Goal: Contribute content: Add original content to the website for others to see

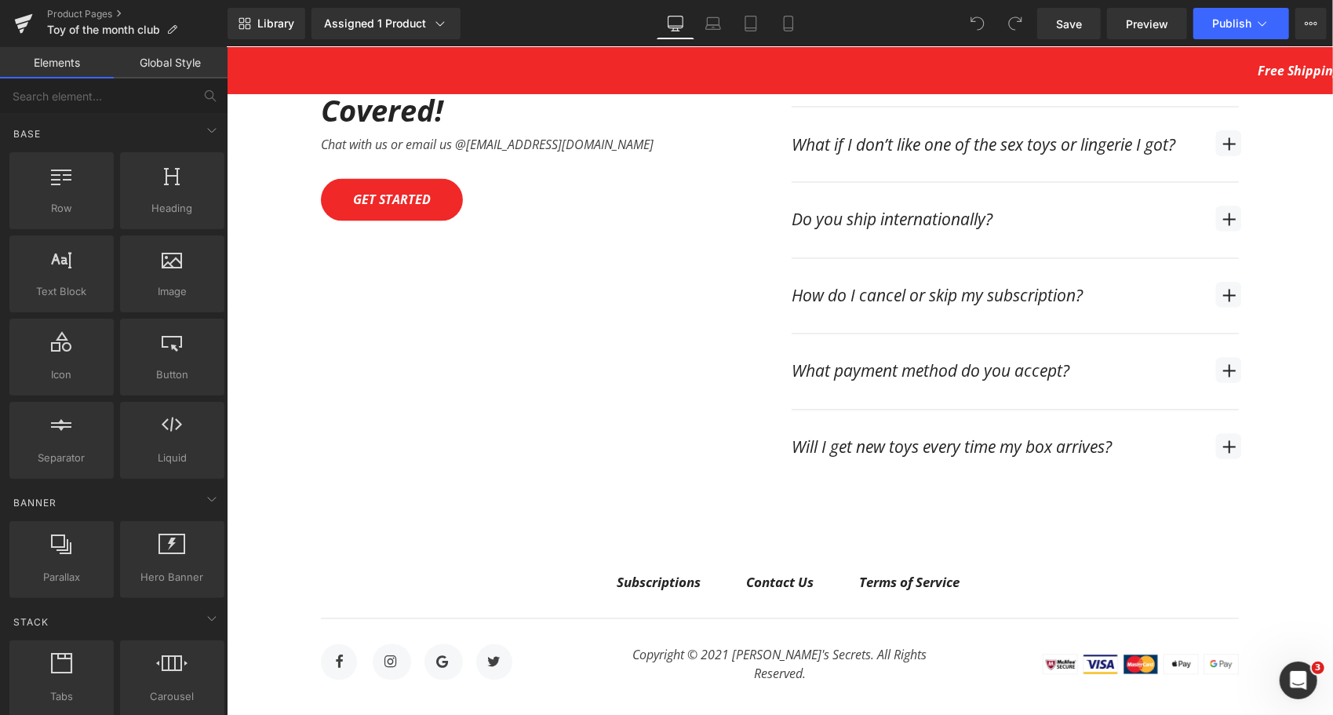
scroll to position [5773, 0]
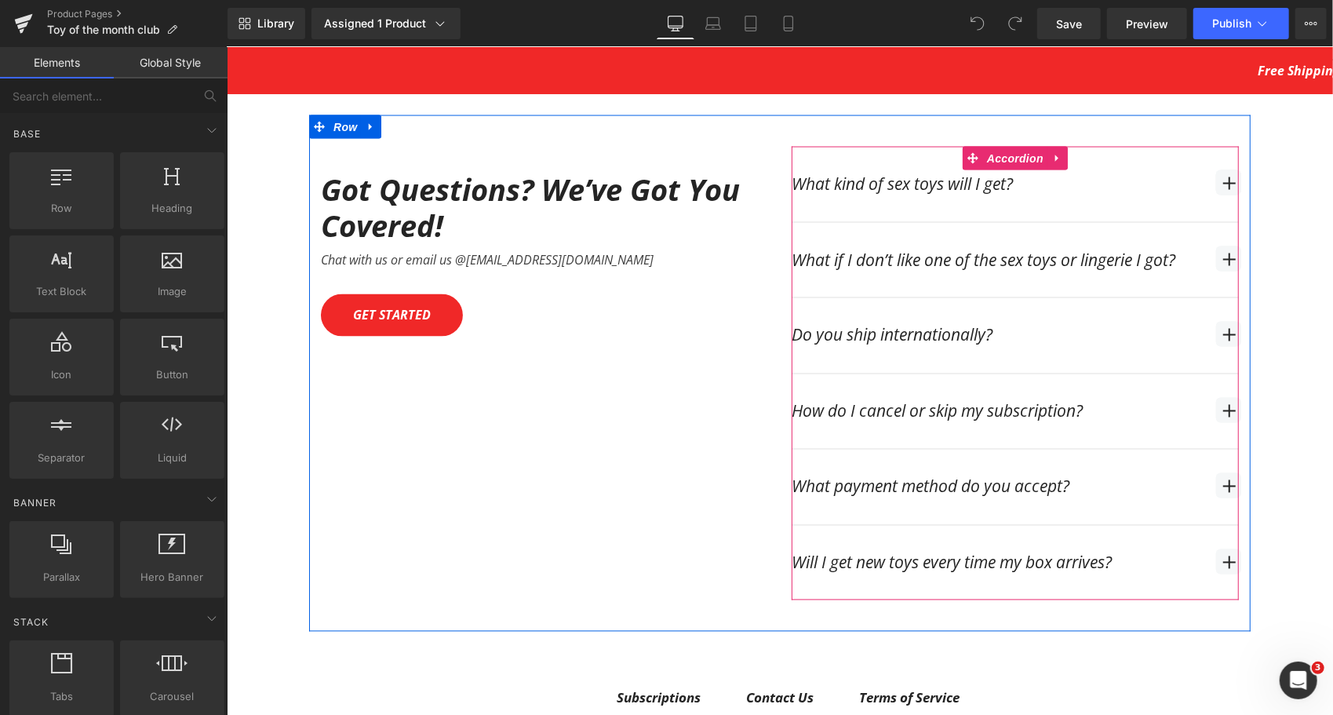
click at [1207, 300] on div "Do you ship internationally? Text Block" at bounding box center [1014, 334] width 447 height 75
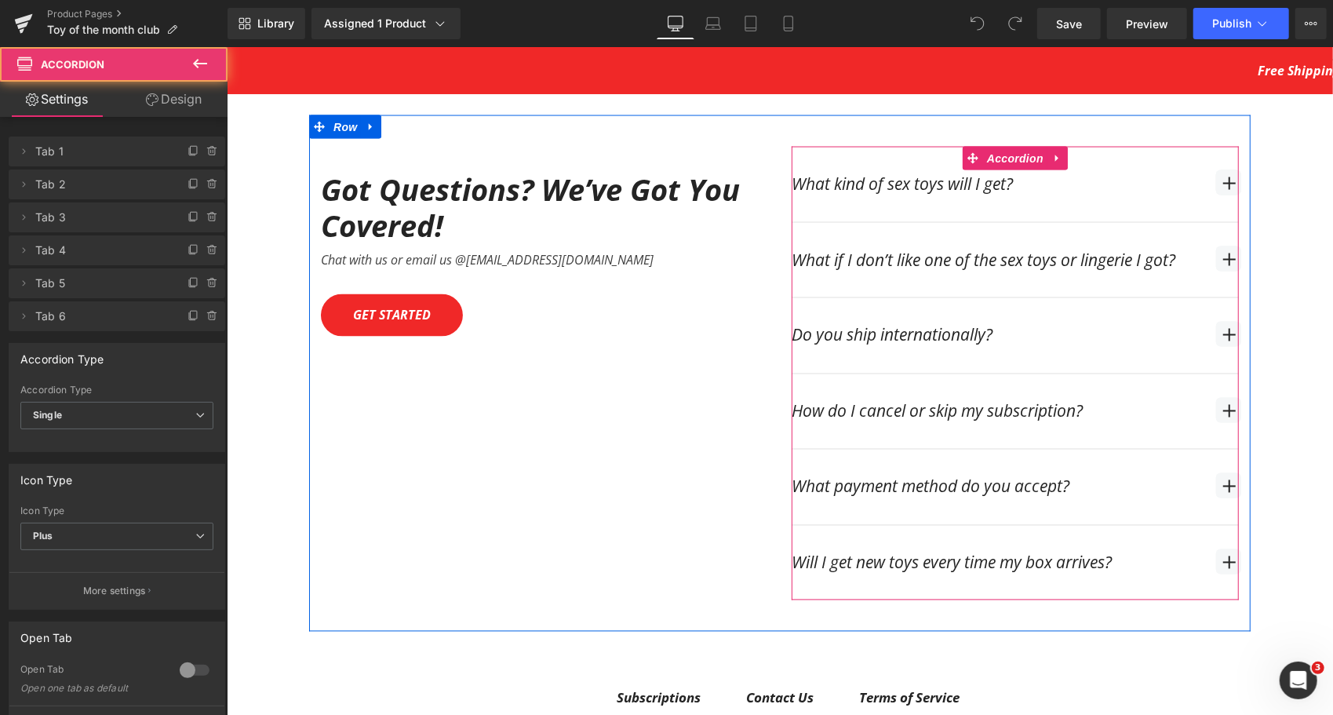
click at [1220, 321] on span "button" at bounding box center [1227, 333] width 25 height 25
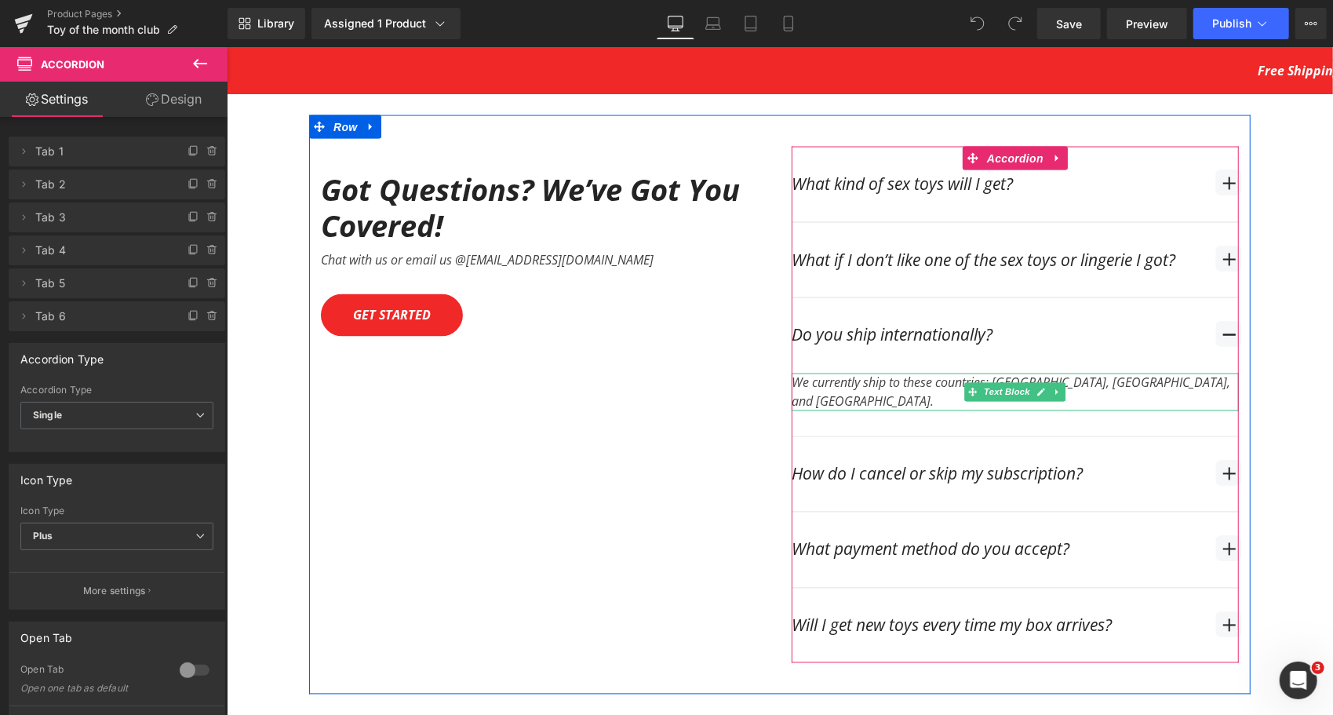
click at [913, 373] on div "We currently ship to these countries: [GEOGRAPHIC_DATA], [GEOGRAPHIC_DATA], and…" at bounding box center [1014, 392] width 447 height 38
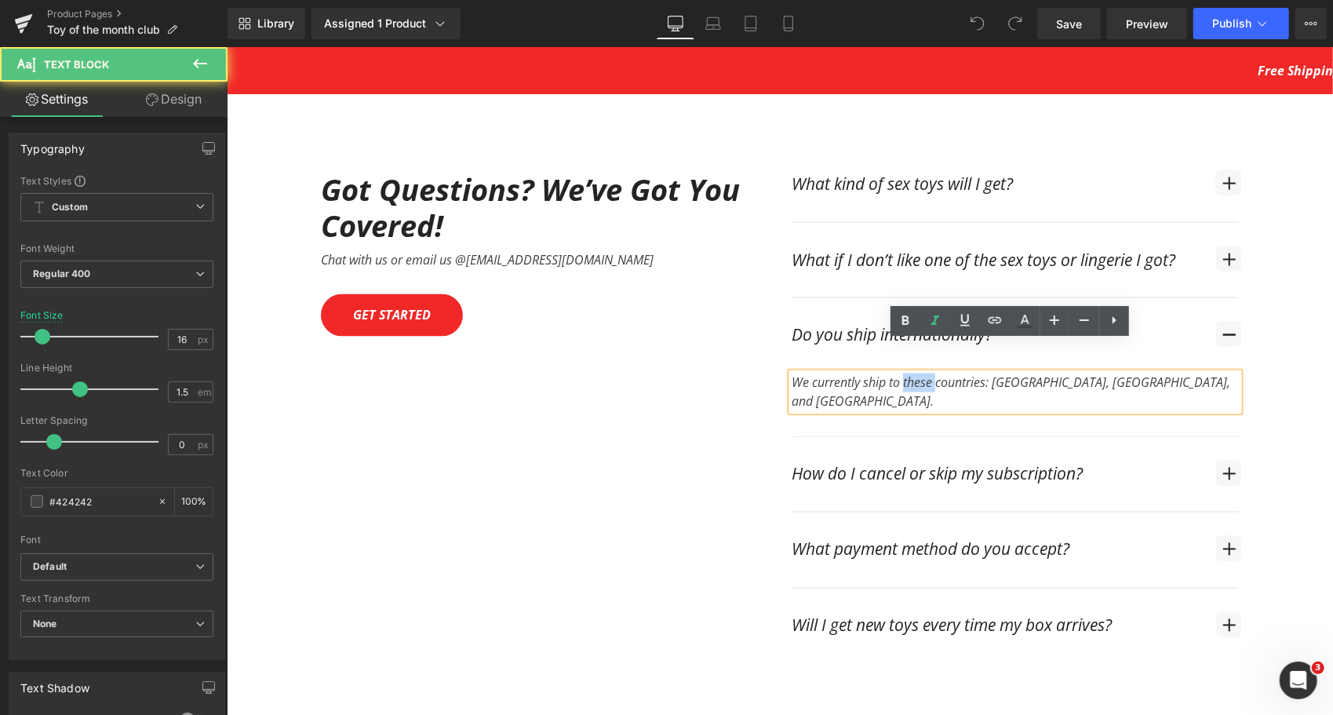
click at [913, 373] on div "We currently ship to these countries: [GEOGRAPHIC_DATA], [GEOGRAPHIC_DATA], and…" at bounding box center [1014, 392] width 447 height 38
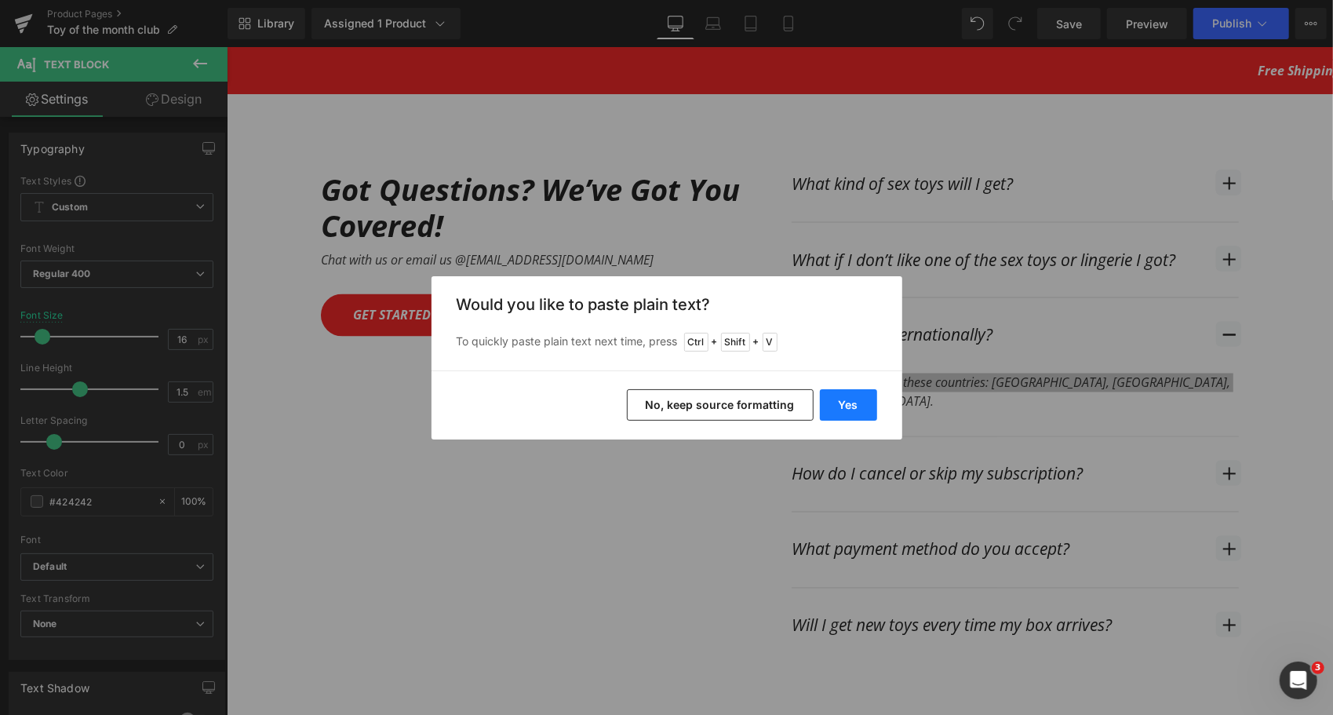
click at [849, 404] on button "Yes" at bounding box center [848, 404] width 57 height 31
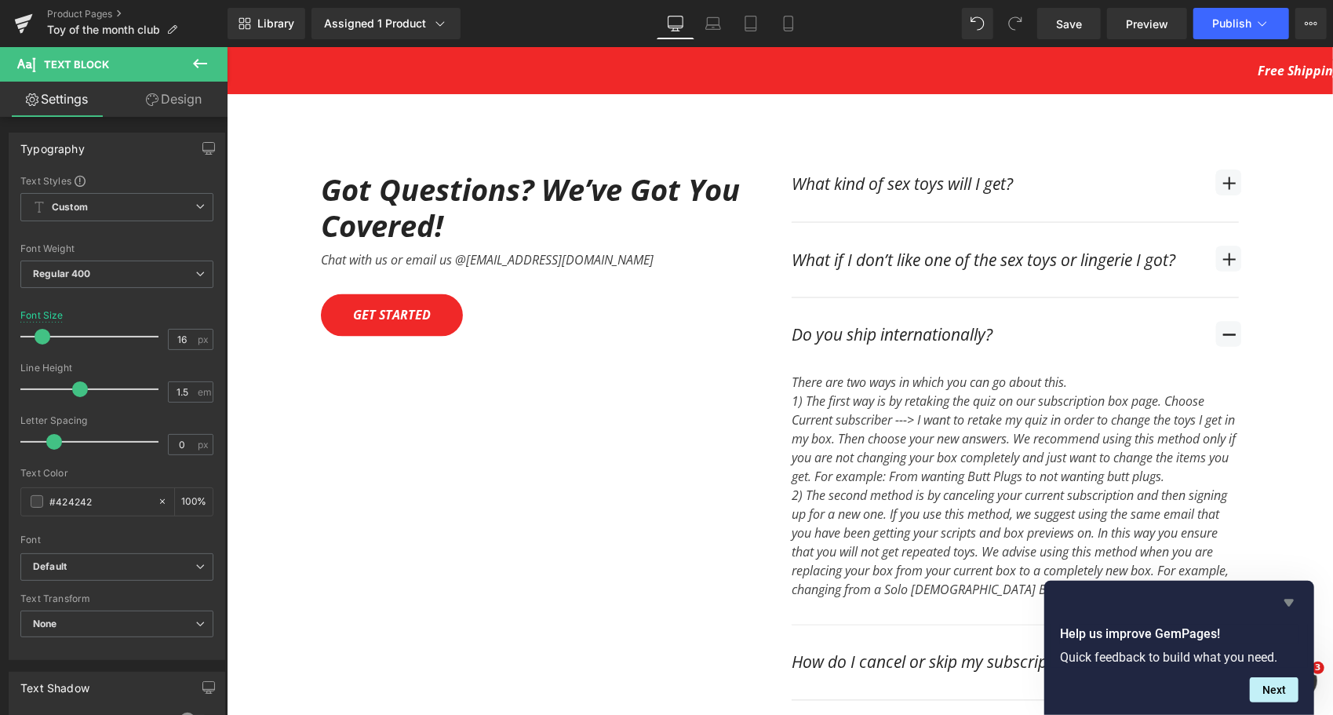
click at [1288, 599] on icon "Hide survey" at bounding box center [1288, 602] width 9 height 7
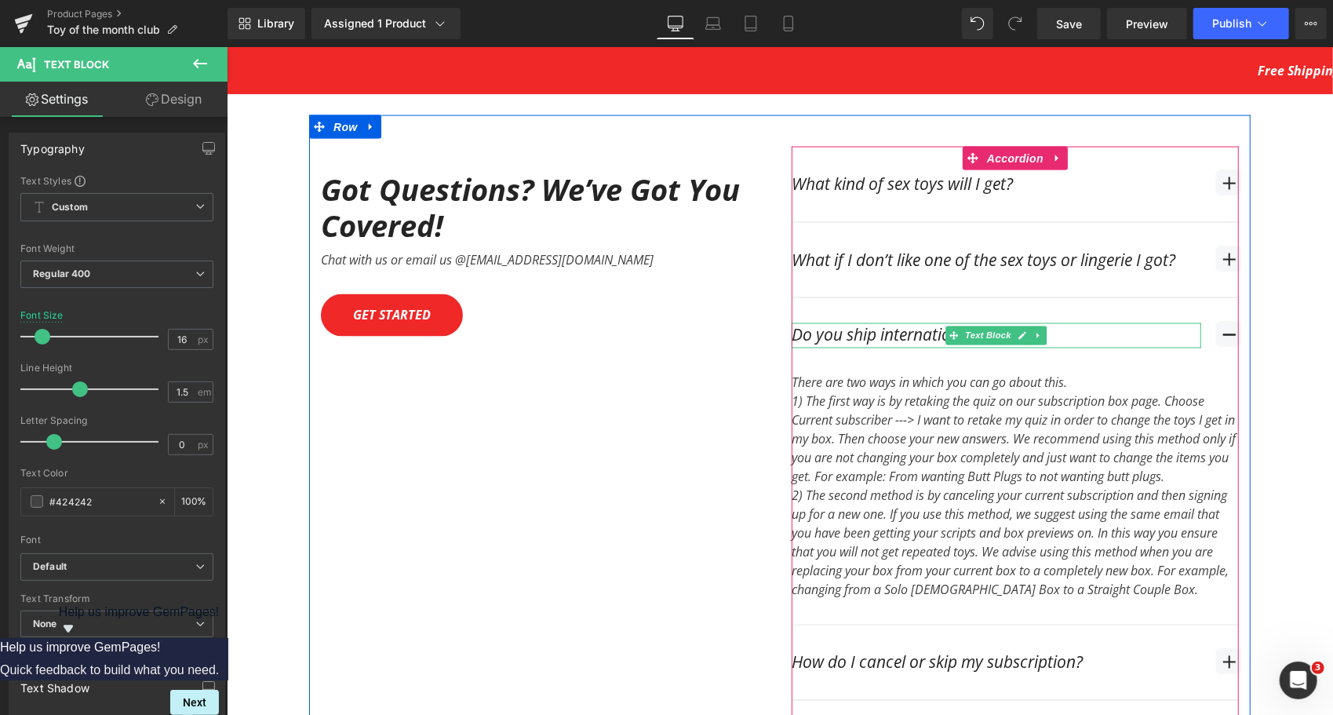
click at [911, 322] on div "Do you ship internationally?" at bounding box center [995, 334] width 409 height 25
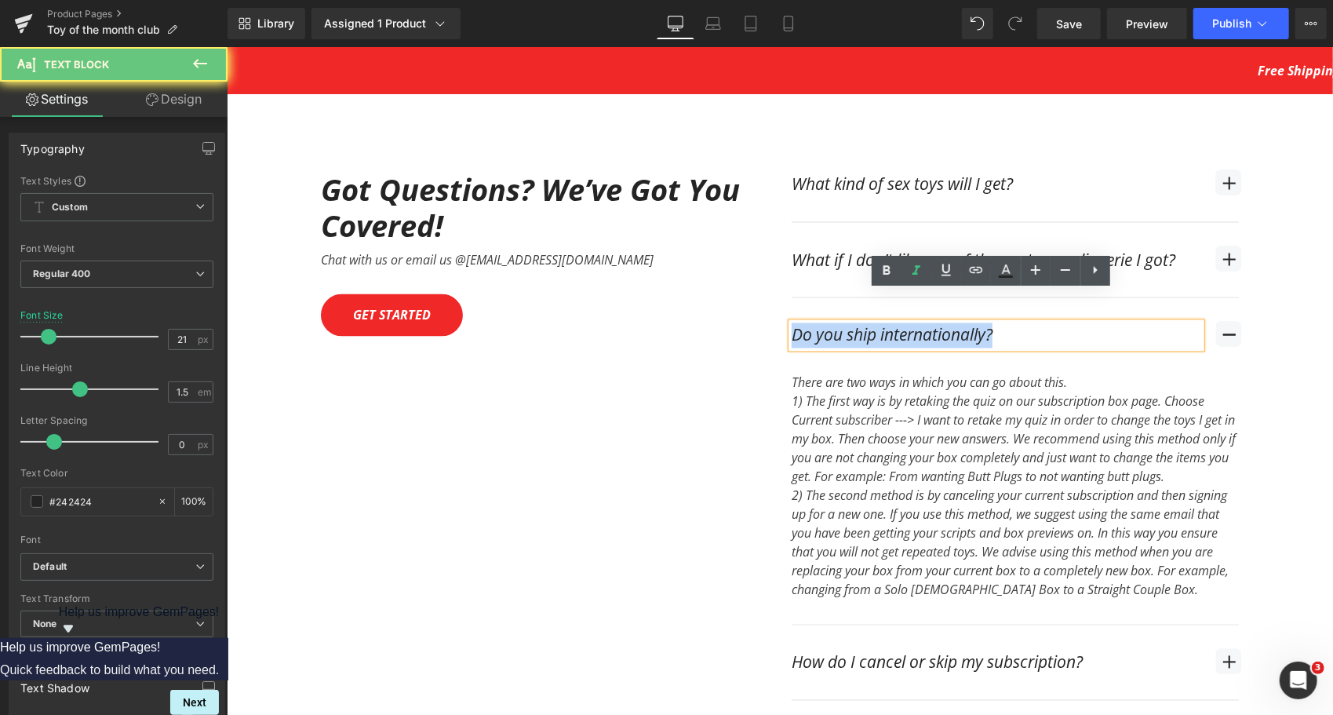
click at [911, 322] on div "Do you ship internationally?" at bounding box center [995, 334] width 409 height 25
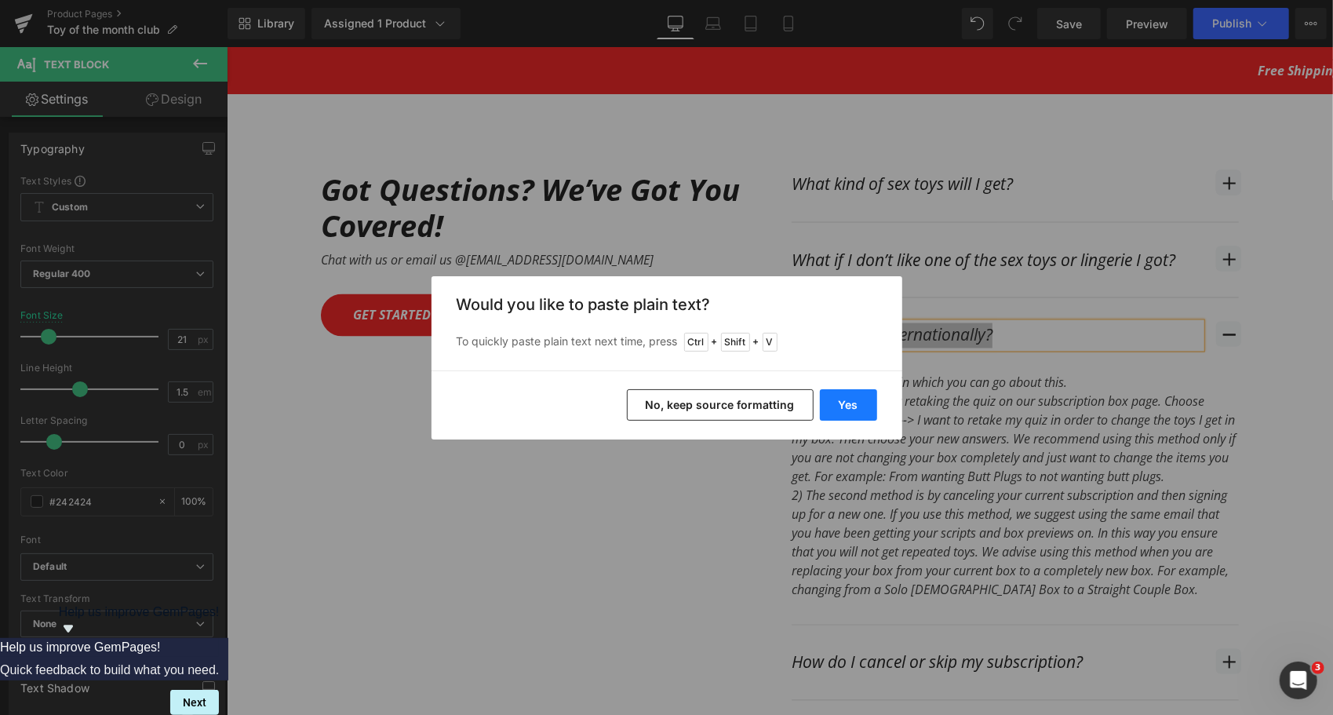
click at [860, 408] on button "Yes" at bounding box center [848, 404] width 57 height 31
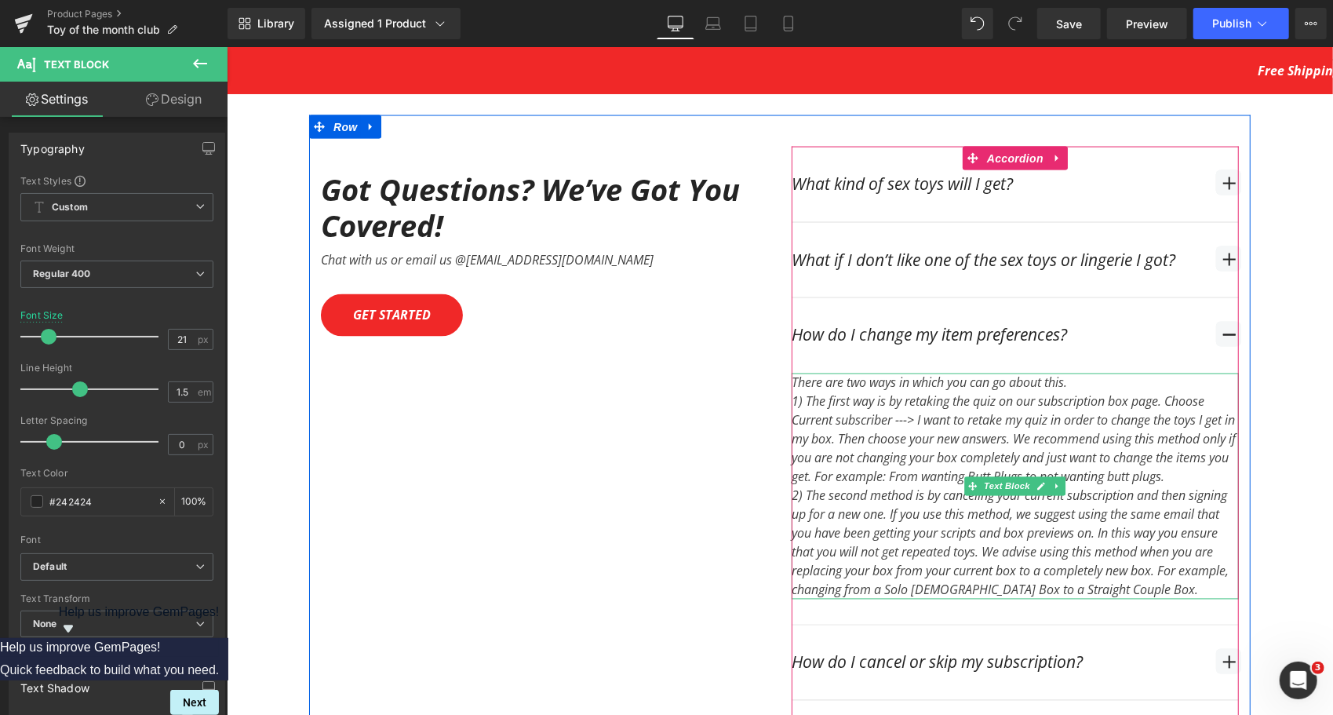
click at [1076, 373] on div "There are two ways in which you can go about this.  1) The first way is by re…" at bounding box center [1014, 486] width 447 height 226
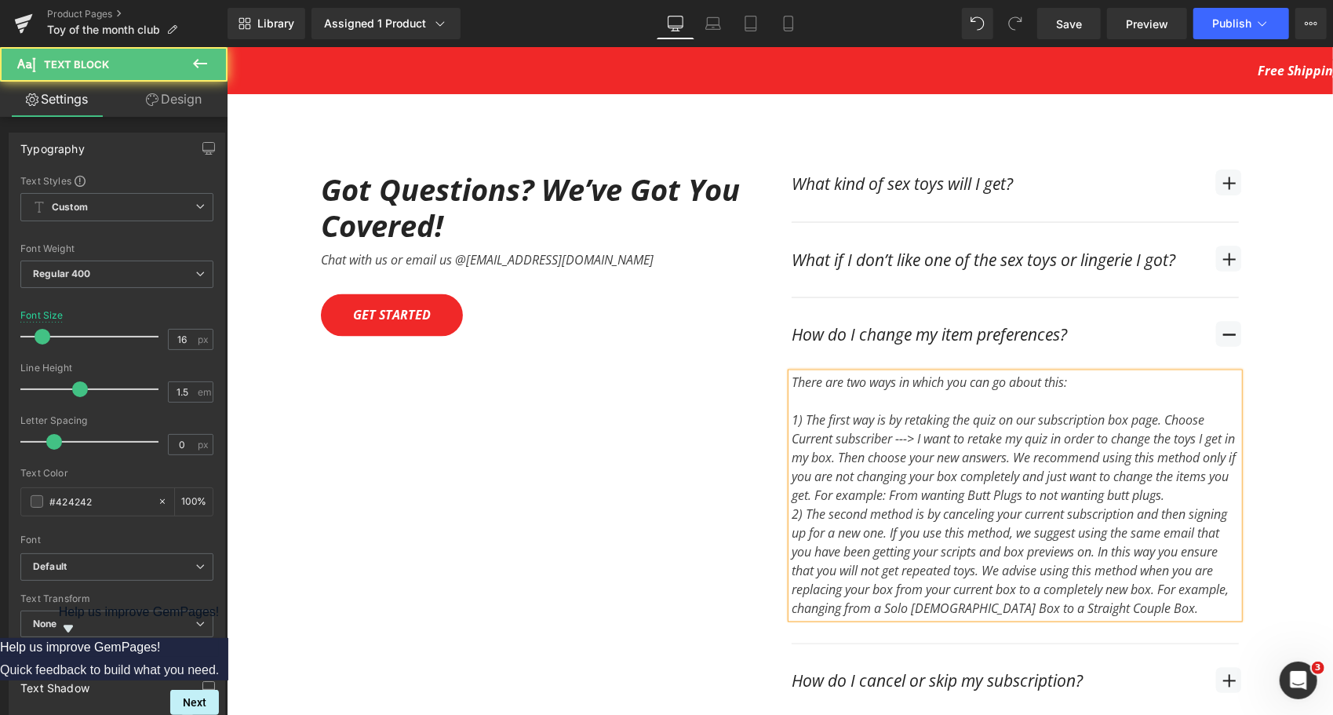
click at [1224, 468] on div "1) The first way is by retaking the quiz on our subscription box page. Choose C…" at bounding box center [1014, 457] width 447 height 94
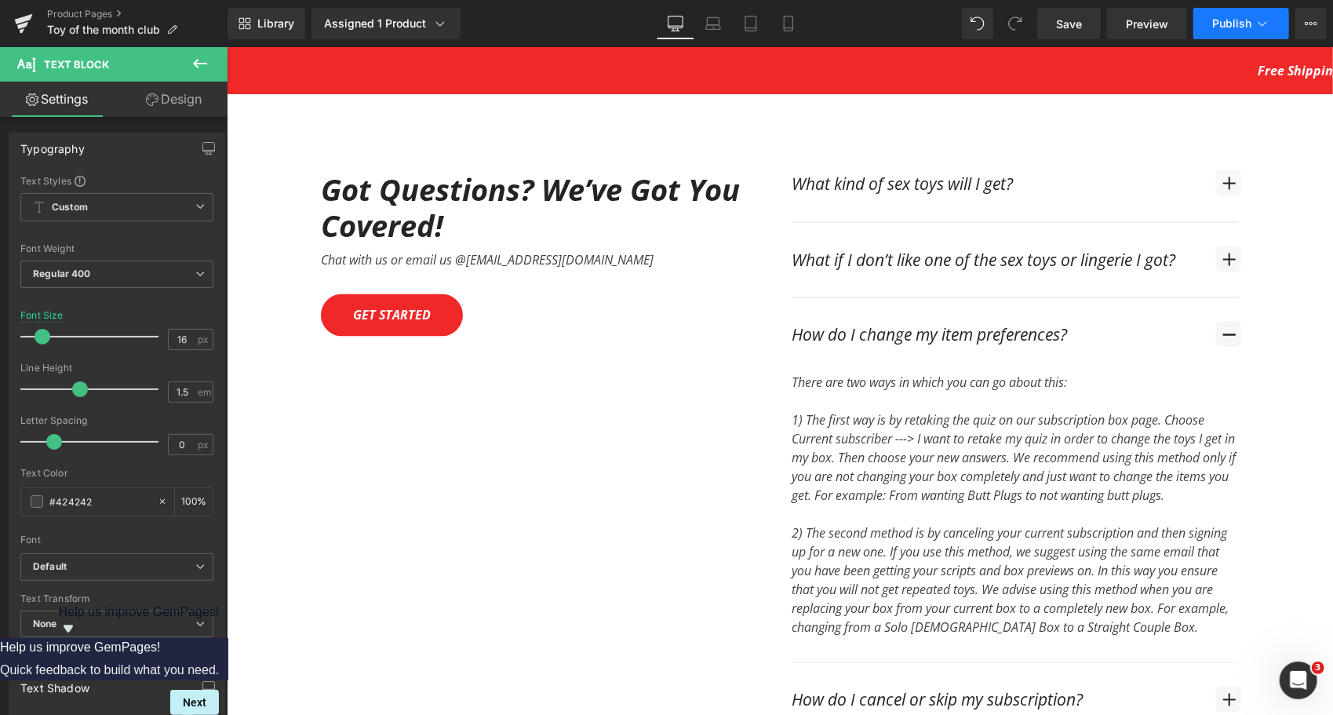
click at [1240, 13] on button "Publish" at bounding box center [1241, 23] width 96 height 31
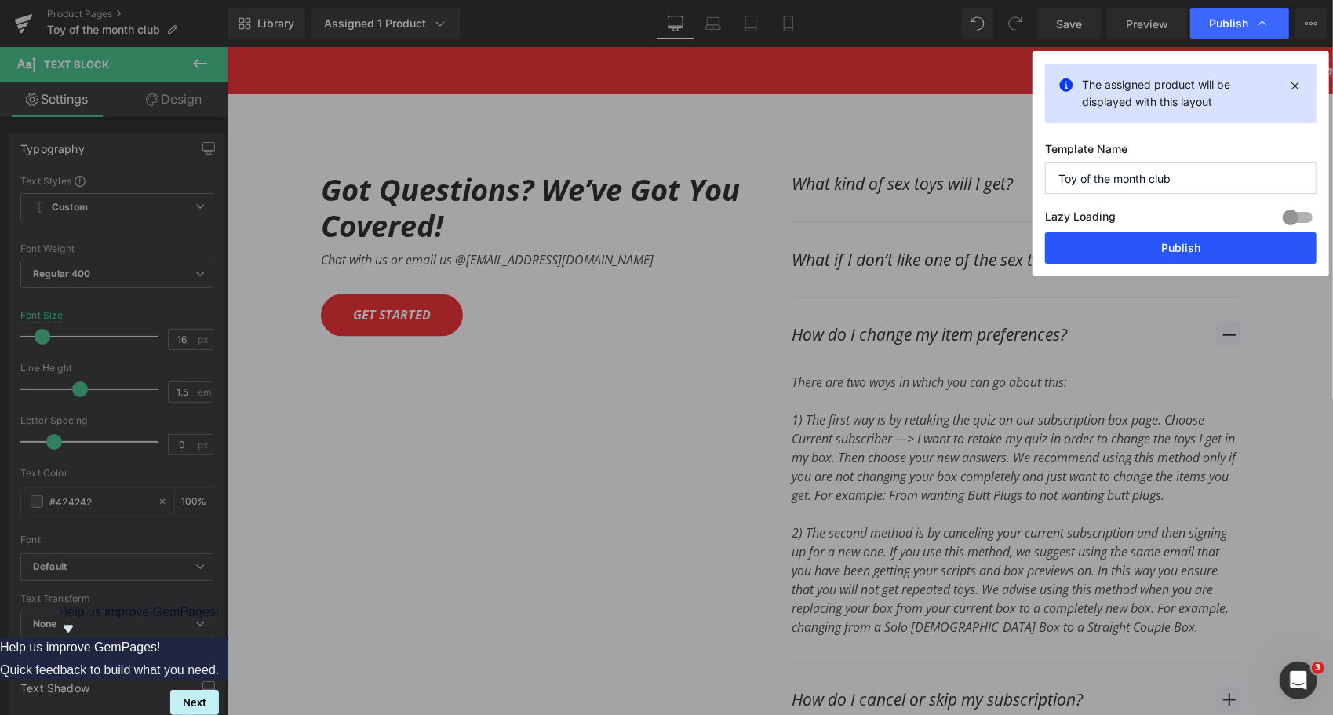
click at [1225, 242] on button "Publish" at bounding box center [1180, 247] width 271 height 31
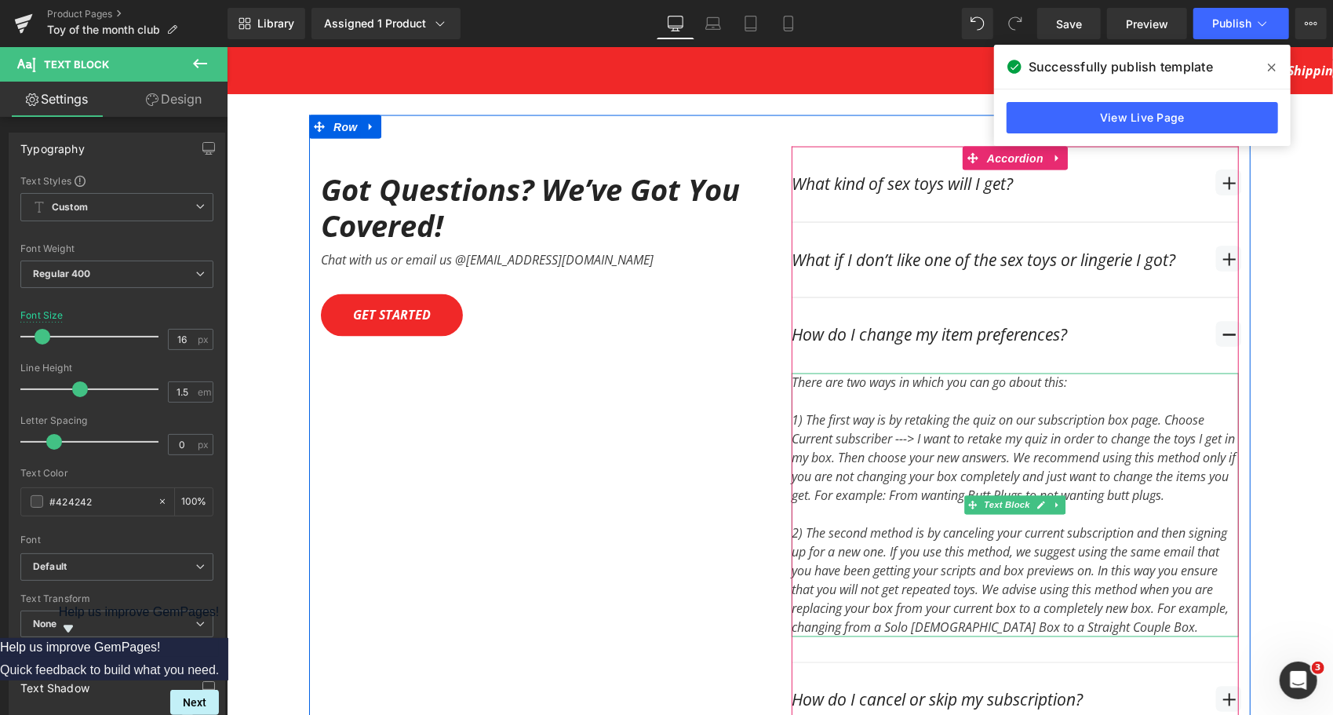
click at [936, 442] on div "1) The first way is by retaking the quiz on our subscription box page. Choose C…" at bounding box center [1014, 457] width 447 height 94
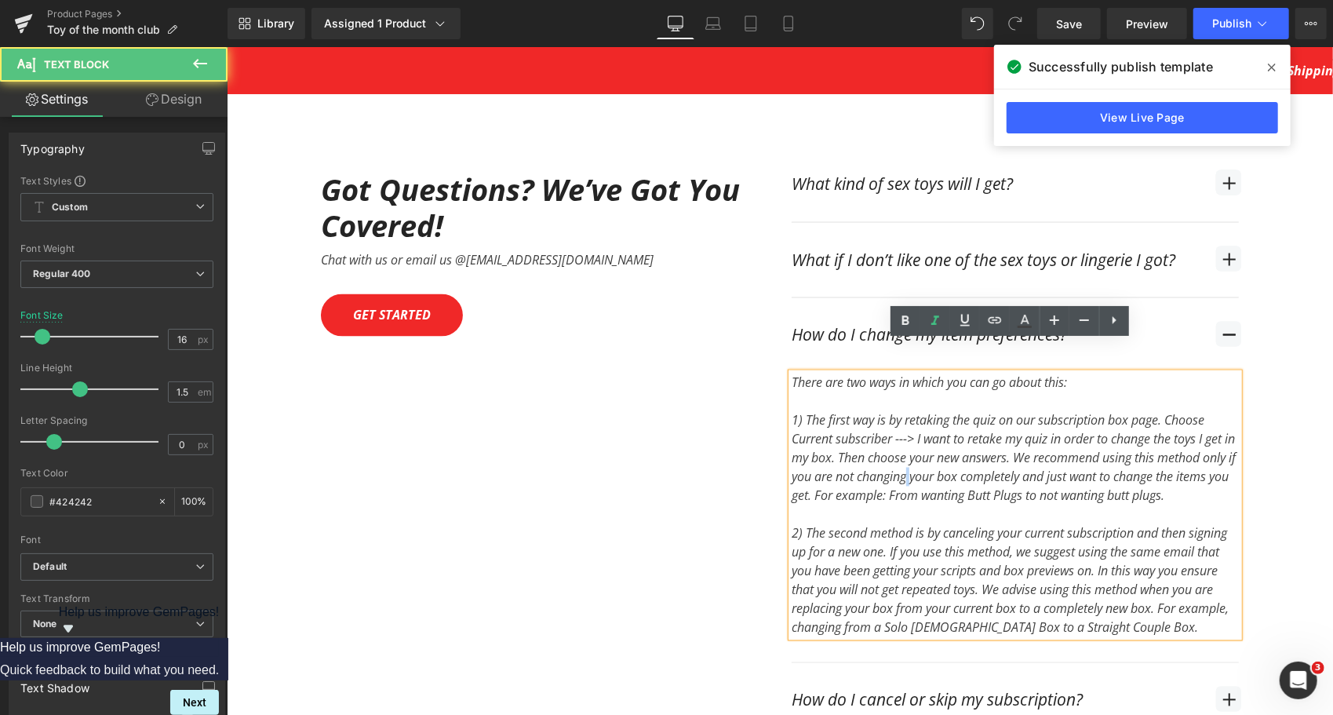
click at [936, 442] on div "1) The first way is by retaking the quiz on our subscription box page. Choose C…" at bounding box center [1014, 457] width 447 height 94
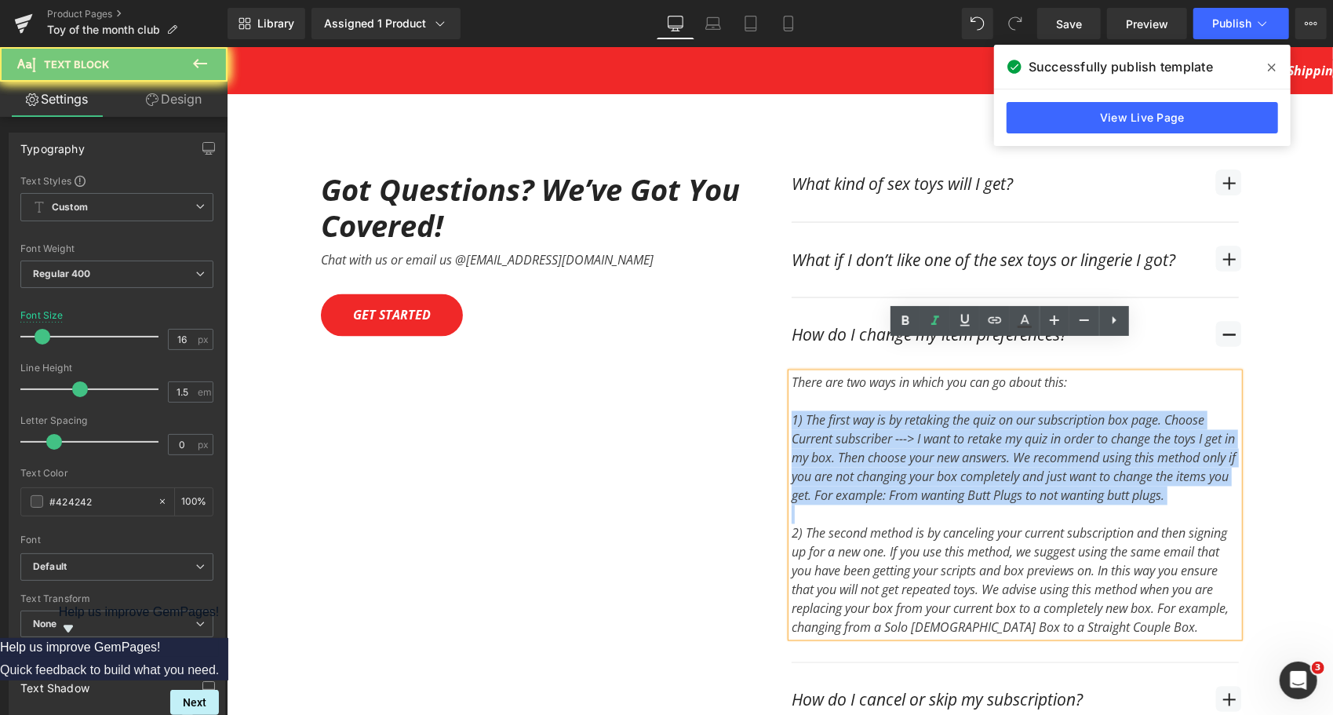
click at [936, 442] on div "1) The first way is by retaking the quiz on our subscription box page. Choose C…" at bounding box center [1014, 457] width 447 height 94
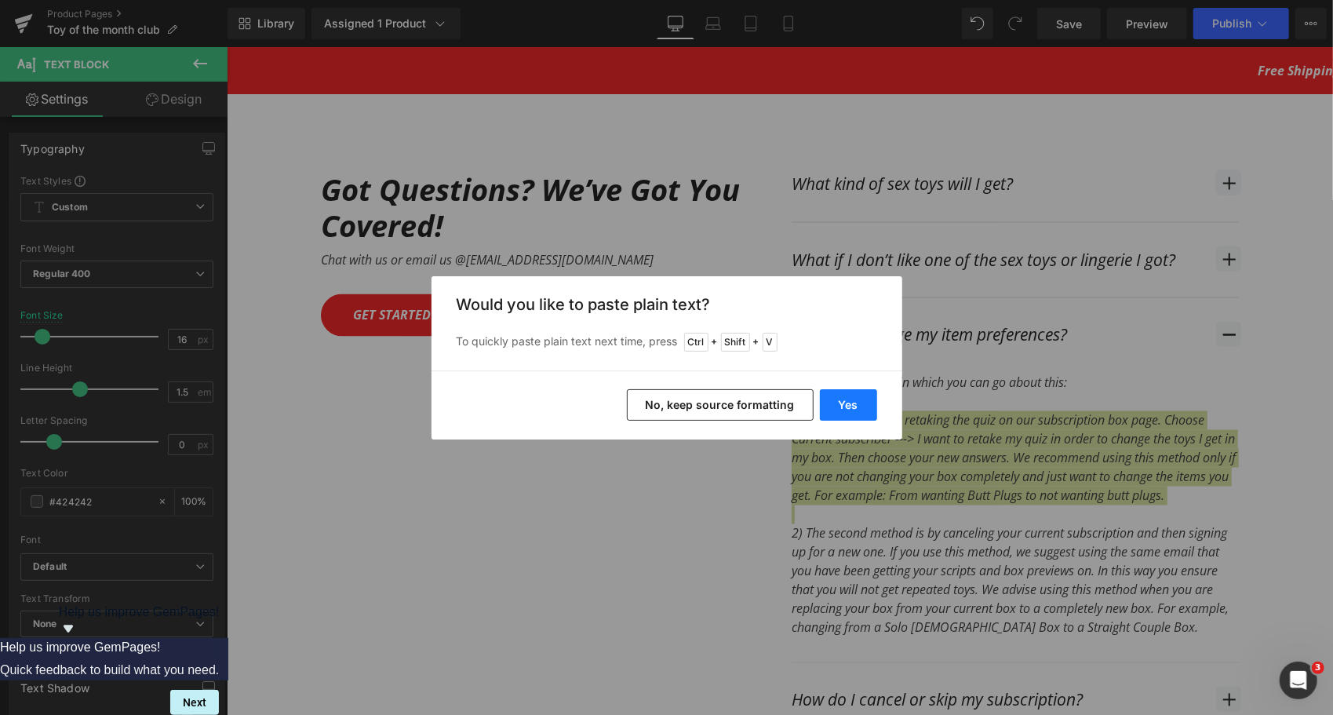
click at [860, 404] on button "Yes" at bounding box center [848, 404] width 57 height 31
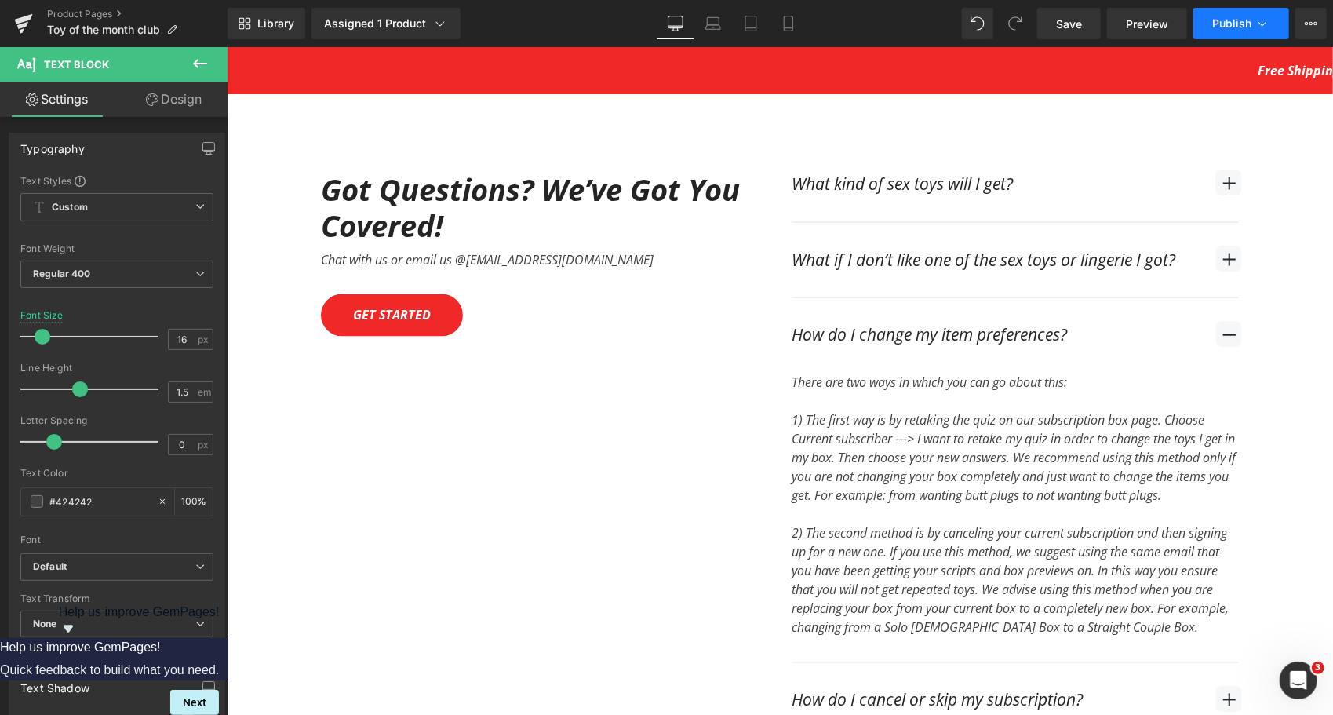
click at [1250, 17] on span "Publish" at bounding box center [1231, 23] width 39 height 13
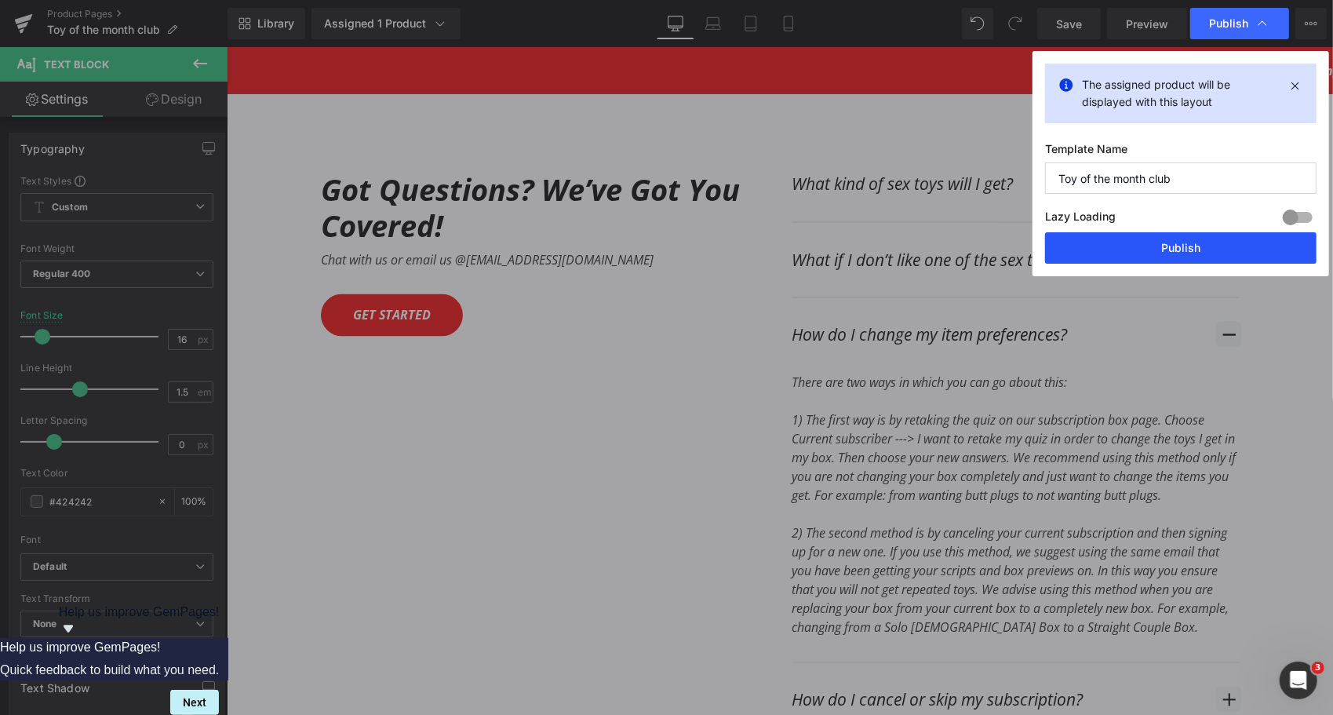
click at [1206, 249] on button "Publish" at bounding box center [1180, 247] width 271 height 31
